Goal: Information Seeking & Learning: Learn about a topic

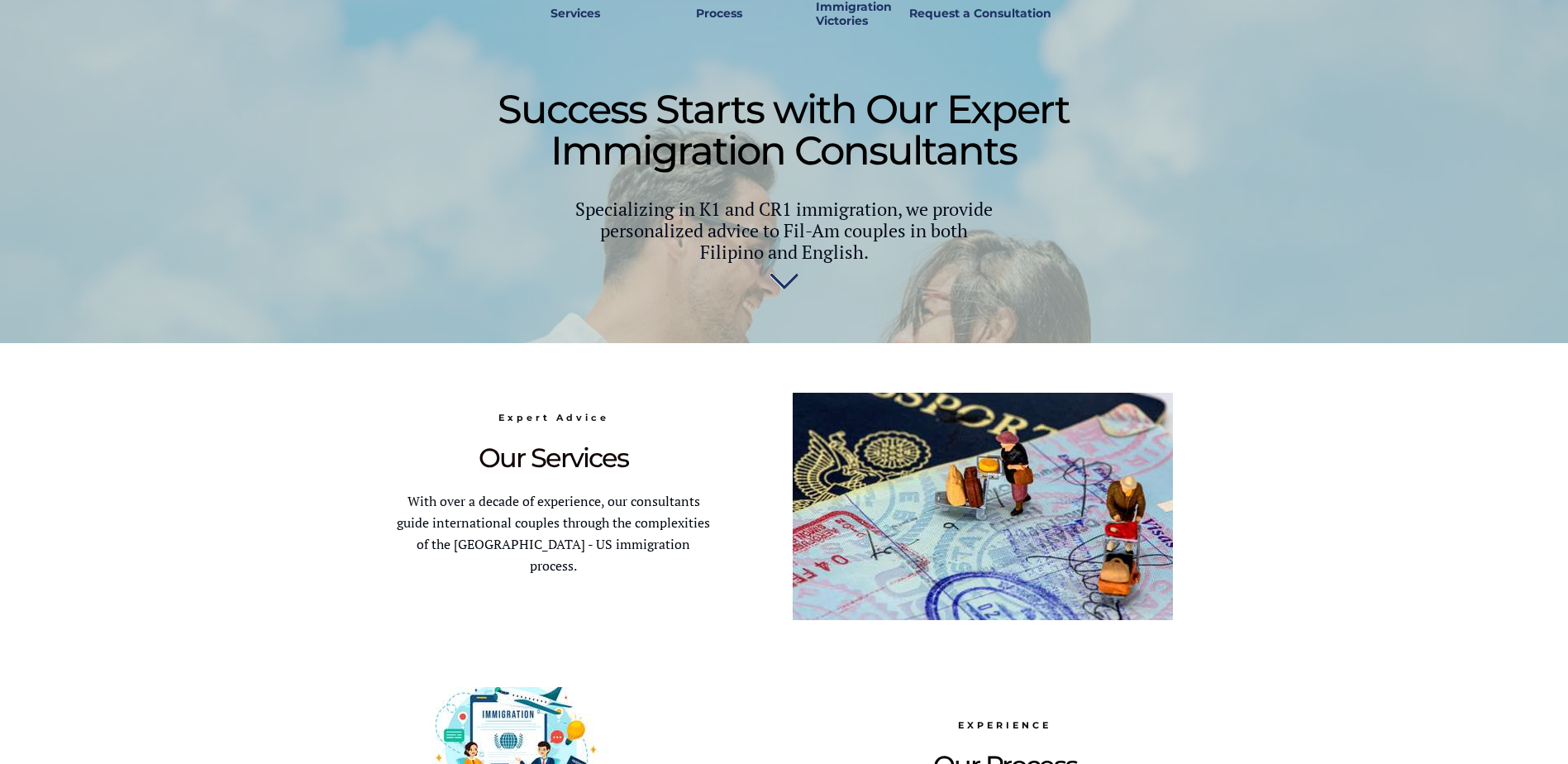
scroll to position [496, 0]
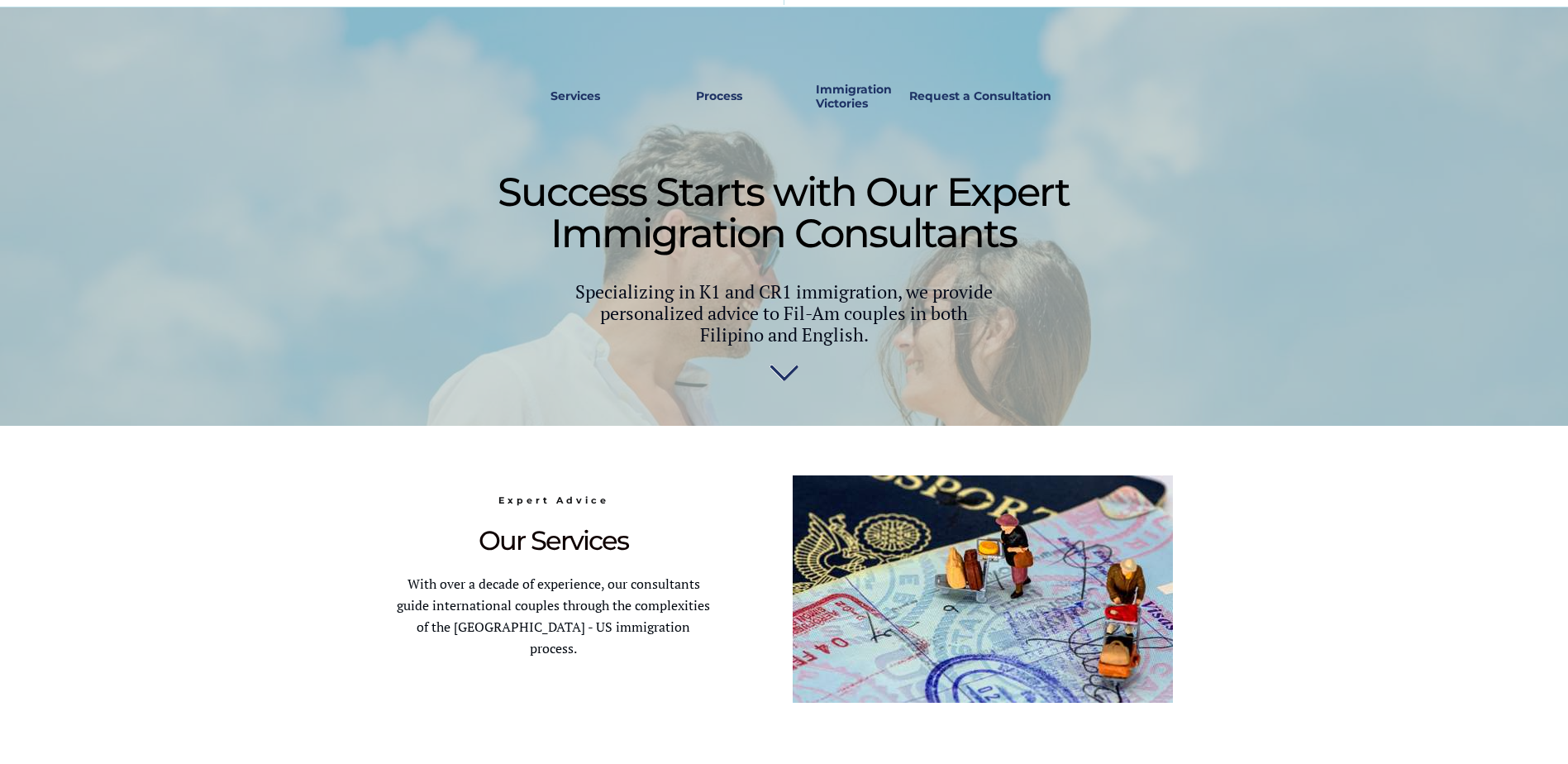
click at [773, 370] on img at bounding box center [784, 371] width 29 height 33
